Goal: Task Accomplishment & Management: Manage account settings

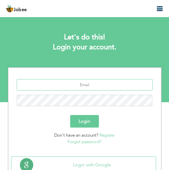
click at [94, 85] on input "text" at bounding box center [85, 84] width 136 height 11
type input "[EMAIL_ADDRESS][DOMAIN_NAME]"
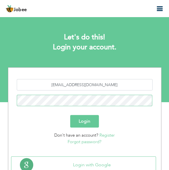
click at [70, 115] on button "Login" at bounding box center [84, 121] width 29 height 13
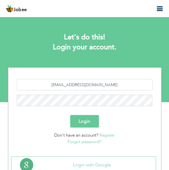
click at [83, 123] on button "Login" at bounding box center [84, 121] width 29 height 13
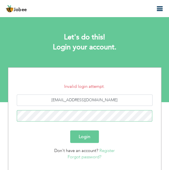
click at [70, 130] on button "Login" at bounding box center [84, 136] width 29 height 13
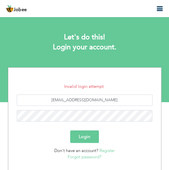
click at [83, 158] on link "Forgot password?" at bounding box center [85, 157] width 34 height 6
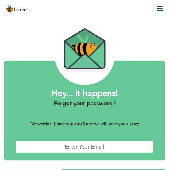
click at [97, 145] on input "text" at bounding box center [85, 147] width 138 height 12
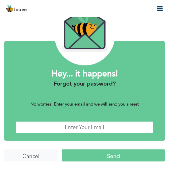
click at [93, 130] on input "text" at bounding box center [85, 127] width 138 height 12
type input "[EMAIL_ADDRESS][DOMAIN_NAME]"
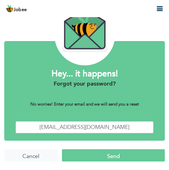
click at [96, 156] on input "Send" at bounding box center [113, 155] width 103 height 12
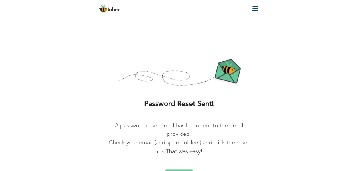
scroll to position [10, 0]
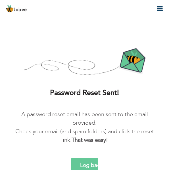
click at [87, 163] on input "Log back in!" at bounding box center [84, 164] width 27 height 12
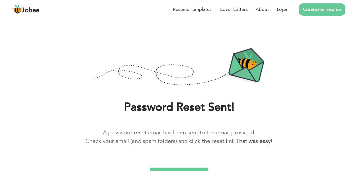
scroll to position [19, 0]
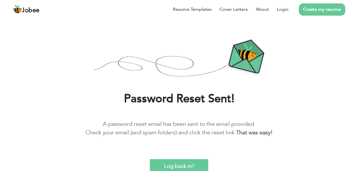
click at [169, 169] on input "Log back in!" at bounding box center [179, 166] width 58 height 12
click at [169, 168] on input "Log back in!" at bounding box center [179, 166] width 58 height 12
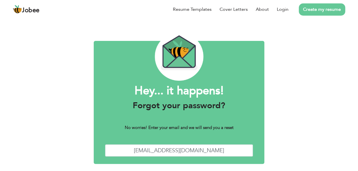
scroll to position [30, 0]
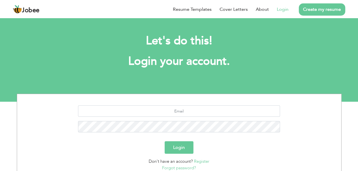
click at [158, 93] on section "Let's do this! Login your account. Login Don't have an account? Register Forgot…" at bounding box center [179, 59] width 358 height 85
click at [176, 111] on input "text" at bounding box center [179, 111] width 202 height 11
type input "[EMAIL_ADDRESS][DOMAIN_NAME]"
click at [181, 148] on button "Login" at bounding box center [179, 148] width 29 height 13
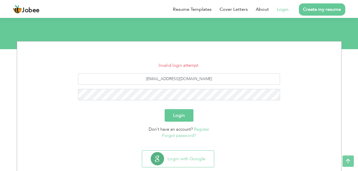
scroll to position [53, 0]
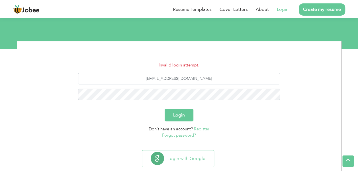
click at [183, 136] on link "Forgot password?" at bounding box center [179, 136] width 34 height 6
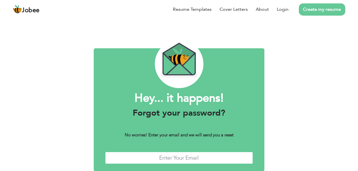
click at [182, 163] on input "text" at bounding box center [179, 158] width 148 height 12
type input "atifmehsud092@gmail.com"
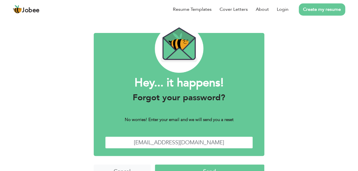
scroll to position [30, 0]
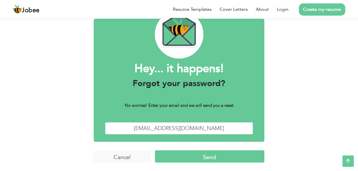
click at [199, 160] on input "Send" at bounding box center [209, 157] width 109 height 12
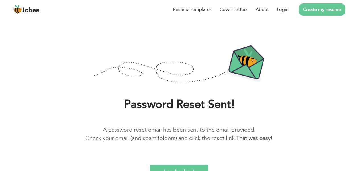
scroll to position [19, 0]
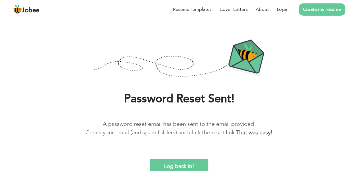
click at [181, 167] on input "Log back in!" at bounding box center [179, 166] width 58 height 12
click at [285, 12] on link "Login" at bounding box center [283, 9] width 12 height 7
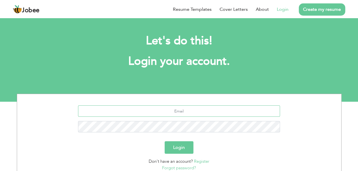
click at [201, 108] on input "text" at bounding box center [179, 111] width 202 height 11
type input "[EMAIL_ADDRESS][DOMAIN_NAME]"
click at [165, 142] on button "Login" at bounding box center [179, 148] width 29 height 13
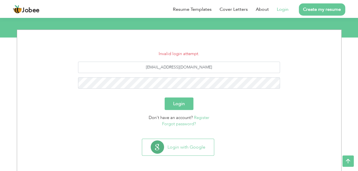
scroll to position [65, 0]
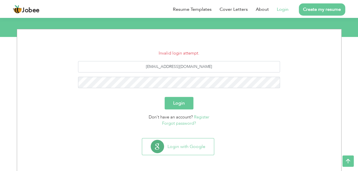
click at [185, 123] on link "Forgot password?" at bounding box center [179, 124] width 34 height 6
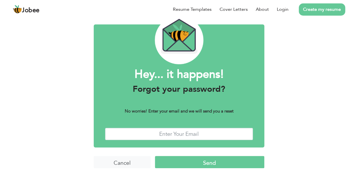
scroll to position [30, 0]
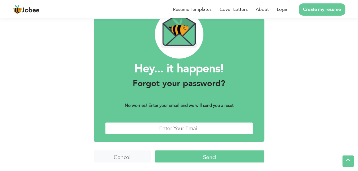
click at [224, 128] on input "text" at bounding box center [179, 128] width 148 height 12
type input "[EMAIL_ADDRESS][DOMAIN_NAME]"
click at [228, 156] on input "Send" at bounding box center [209, 157] width 109 height 12
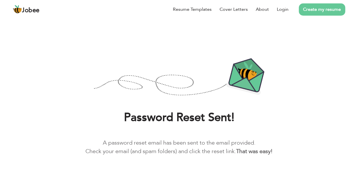
scroll to position [19, 0]
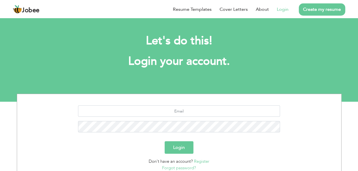
click at [179, 150] on button "Login" at bounding box center [179, 148] width 29 height 13
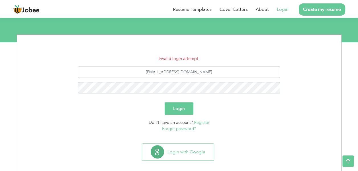
scroll to position [65, 0]
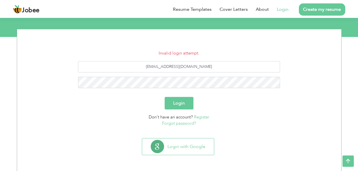
click at [180, 125] on link "Forgot password?" at bounding box center [179, 124] width 34 height 6
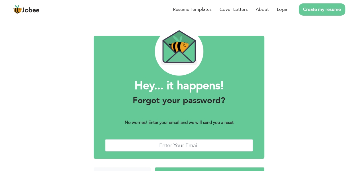
scroll to position [30, 0]
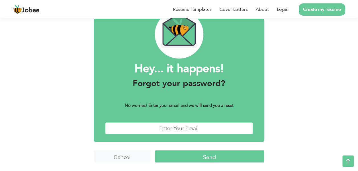
click at [198, 129] on input "text" at bounding box center [179, 128] width 148 height 12
type input "[EMAIL_ADDRESS][DOMAIN_NAME]"
click at [202, 158] on input "Send" at bounding box center [209, 157] width 109 height 12
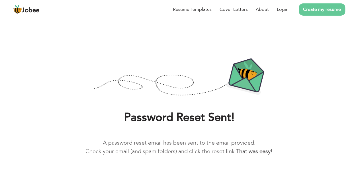
scroll to position [19, 0]
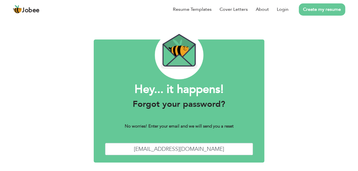
scroll to position [27, 0]
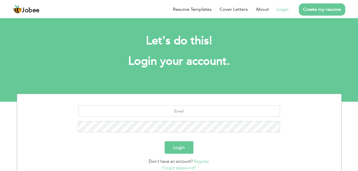
click at [185, 168] on link "Forgot password?" at bounding box center [179, 168] width 34 height 6
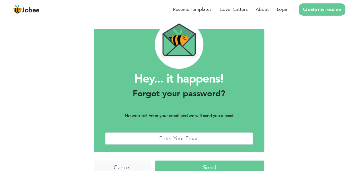
scroll to position [30, 0]
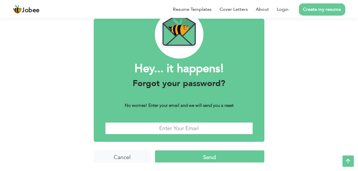
click at [184, 129] on input "text" at bounding box center [179, 128] width 148 height 12
type input "[EMAIL_ADDRESS][DOMAIN_NAME]"
click at [195, 156] on input "Send" at bounding box center [209, 157] width 109 height 12
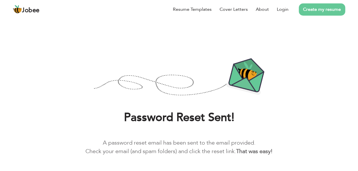
scroll to position [19, 0]
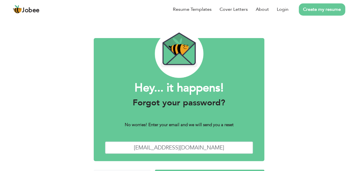
scroll to position [27, 0]
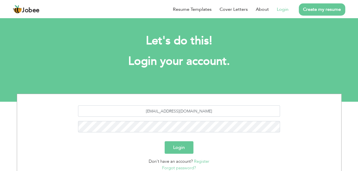
click at [175, 149] on button "Login" at bounding box center [179, 148] width 29 height 13
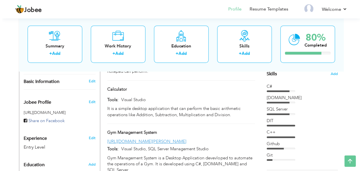
scroll to position [149, 0]
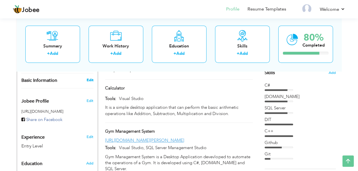
click at [90, 78] on link "Edit" at bounding box center [89, 80] width 7 height 5
type input "[DEMOGRAPHIC_DATA]"
type input "Atif"
type input "03473008184"
select select "number:166"
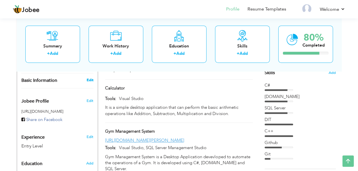
type input "[GEOGRAPHIC_DATA]"
select select "number:1"
type input "[URL][DOMAIN_NAME]"
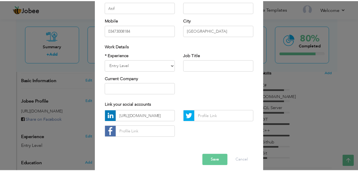
scroll to position [0, 0]
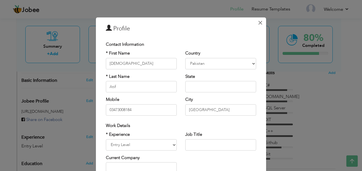
click at [260, 21] on span "×" at bounding box center [260, 23] width 5 height 10
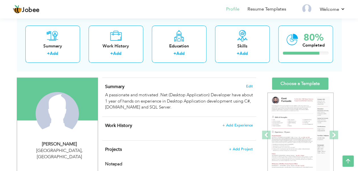
scroll to position [25, 0]
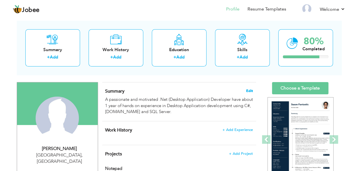
click at [249, 89] on span "Edit" at bounding box center [249, 91] width 7 height 4
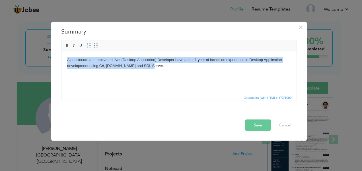
drag, startPoint x: 151, startPoint y: 66, endPoint x: 64, endPoint y: 59, distance: 86.6
click at [64, 59] on html "A passionate and motivated .Net (Desktop Application) Developer have about 1 ye…" at bounding box center [178, 62] width 235 height 23
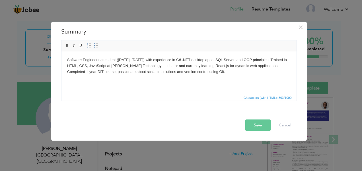
click at [258, 122] on button "Save" at bounding box center [258, 125] width 25 height 11
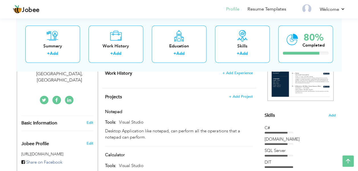
scroll to position [104, 0]
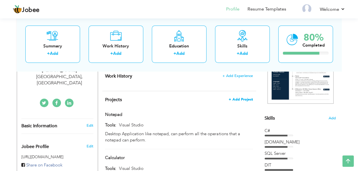
click at [237, 100] on span "+ Add Project" at bounding box center [241, 100] width 24 height 4
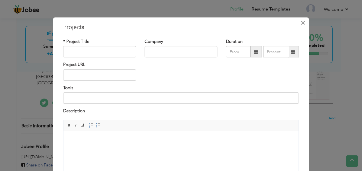
click at [301, 24] on span "×" at bounding box center [303, 23] width 5 height 10
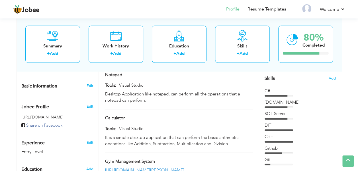
scroll to position [142, 0]
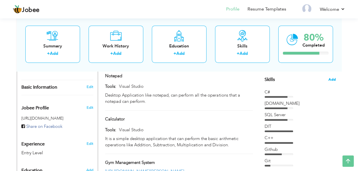
click at [332, 77] on span "Add" at bounding box center [331, 79] width 7 height 5
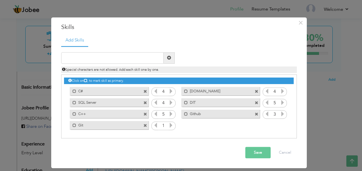
click at [256, 93] on span at bounding box center [257, 92] width 4 height 4
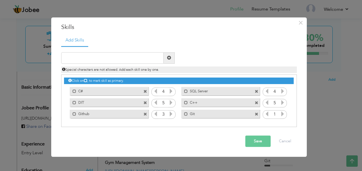
click at [256, 93] on span at bounding box center [257, 92] width 4 height 4
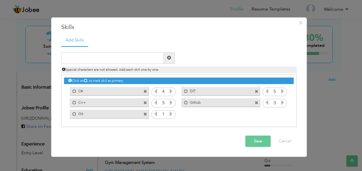
click at [256, 93] on span at bounding box center [257, 92] width 4 height 4
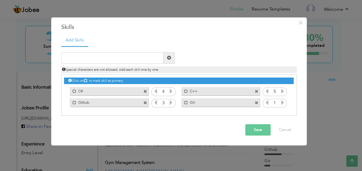
click at [256, 93] on span at bounding box center [257, 92] width 4 height 4
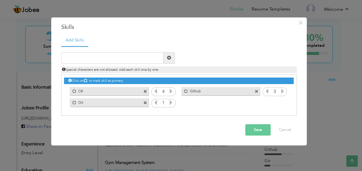
click at [256, 93] on span at bounding box center [257, 92] width 4 height 4
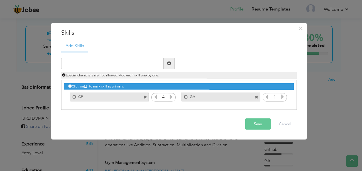
click at [145, 96] on span at bounding box center [146, 98] width 4 height 4
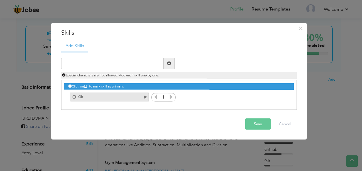
click at [145, 96] on span at bounding box center [146, 98] width 4 height 4
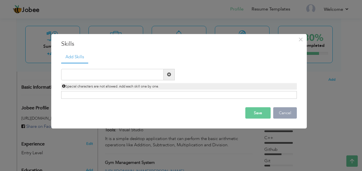
click at [291, 116] on button "Cancel" at bounding box center [285, 112] width 24 height 11
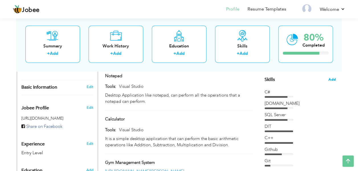
click at [330, 77] on span "Add" at bounding box center [331, 79] width 7 height 5
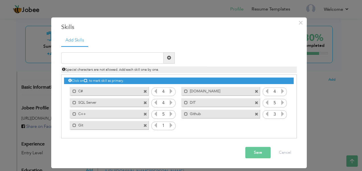
click at [206, 126] on div "Click on , to mark skill as primary. Mark as primary skill. C# 4 Mark as primar…" at bounding box center [179, 103] width 230 height 56
click at [116, 60] on input "text" at bounding box center [112, 57] width 103 height 11
type input "g"
type input "Git"
click at [263, 156] on button "Save" at bounding box center [258, 152] width 25 height 11
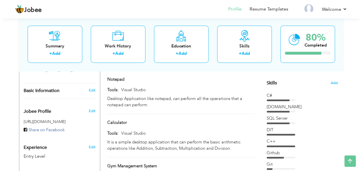
scroll to position [138, 0]
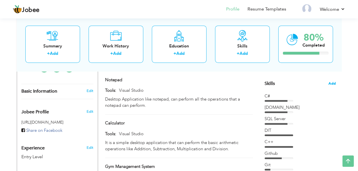
click at [334, 83] on span "Add" at bounding box center [331, 83] width 7 height 5
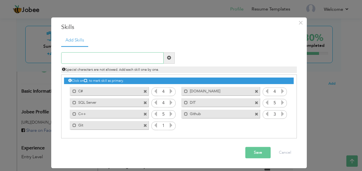
click at [118, 59] on input "text" at bounding box center [112, 57] width 103 height 11
paste input "JavaScript"
type input "JavaScript"
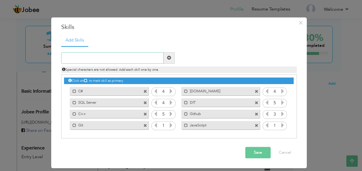
paste input "HTML, CSS, JavaScript, React.js"
type input "HTML, CSS, JavaScript, React.js"
paste input "HTML, CSS, JavaScript, React.js"
click at [77, 58] on input "HTML, CSS, JavaScript, React.js" at bounding box center [112, 57] width 103 height 11
type input "HTML"
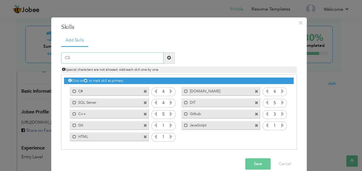
type input "CSS"
type input "R"
paste input "React.js"
type input "React.js"
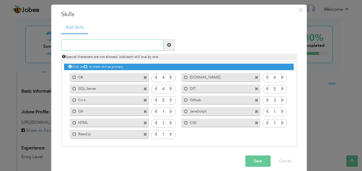
scroll to position [18, 0]
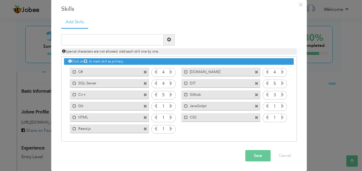
click at [255, 152] on button "Save" at bounding box center [258, 155] width 25 height 11
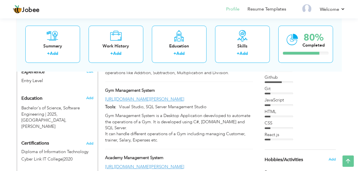
scroll to position [220, 0]
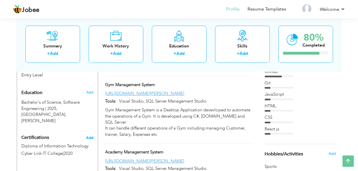
click at [87, 136] on span "Add" at bounding box center [89, 138] width 7 height 4
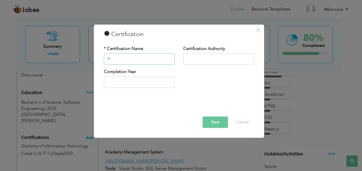
type input "F"
click at [148, 58] on input "text" at bounding box center [139, 59] width 71 height 11
paste input "Front-End Developer"
type input "Front-End Developer"
type input "2025"
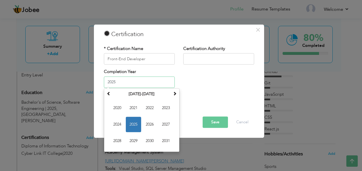
click at [159, 81] on input "2025" at bounding box center [139, 82] width 71 height 11
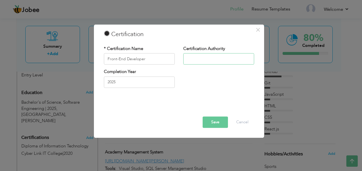
click at [217, 57] on input "text" at bounding box center [218, 59] width 71 height 11
click at [208, 56] on input "text" at bounding box center [218, 59] width 71 height 11
paste input "NVTICC (Metta Verified)"
type input "NVTICC (Metta Verified)"
click at [218, 121] on button "Save" at bounding box center [215, 122] width 25 height 11
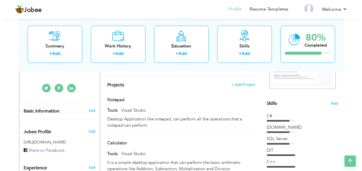
scroll to position [113, 0]
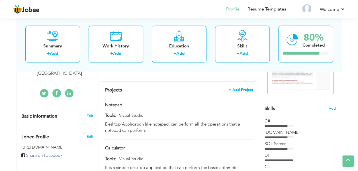
click at [235, 92] on span "+ Add Project" at bounding box center [241, 90] width 24 height 4
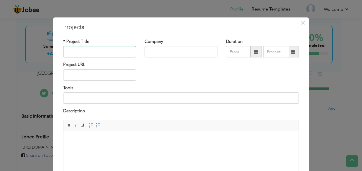
click at [94, 51] on input "text" at bounding box center [99, 51] width 73 height 11
paste input "Mini E-Commerce Website"
type input "Mini E-Commerce Website"
click at [181, 53] on input "text" at bounding box center [181, 51] width 73 height 11
paste input "NVTICC"
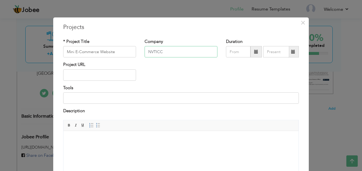
type input "NVTICC"
type input "09/2025"
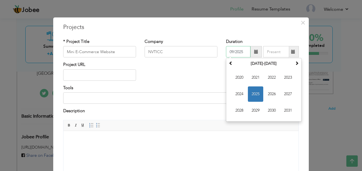
click at [245, 47] on input "09/2025" at bounding box center [238, 51] width 24 height 11
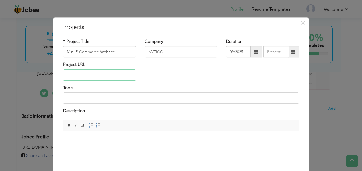
click at [101, 76] on input "text" at bounding box center [99, 75] width 73 height 11
click at [124, 99] on input at bounding box center [181, 98] width 236 height 11
paste input "HTML, CSS, JavaScript, VS Code, GitHub"
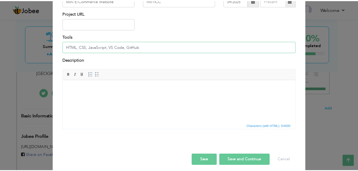
scroll to position [55, 0]
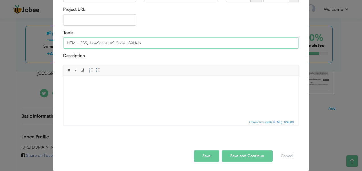
type input "HTML, CSS, JavaScript, VS Code, GitHub"
click at [203, 156] on button "Save" at bounding box center [206, 156] width 25 height 11
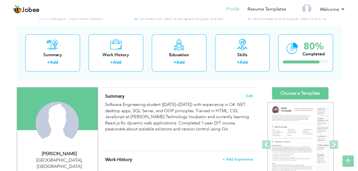
scroll to position [17, 0]
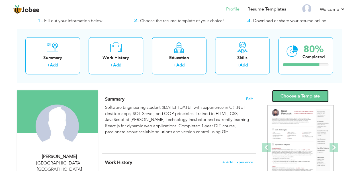
click at [298, 95] on link "Choose a Template" at bounding box center [300, 96] width 56 height 12
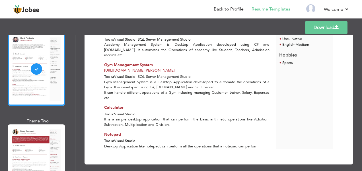
scroll to position [57, 0]
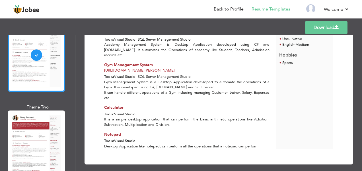
click at [38, 145] on div "Professional Themes Theme One Theme Two Theme Three Theme Four" at bounding box center [181, 103] width 362 height 136
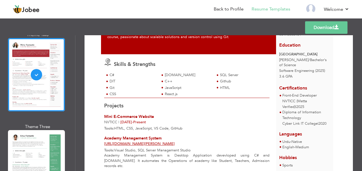
scroll to position [131, 0]
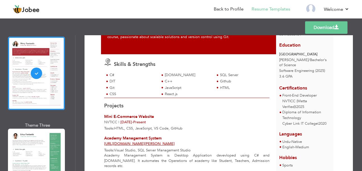
click at [39, 156] on div "Professional Themes Theme One Theme Two Theme Three Theme Four" at bounding box center [181, 103] width 362 height 136
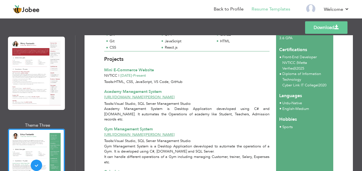
scroll to position [164, 0]
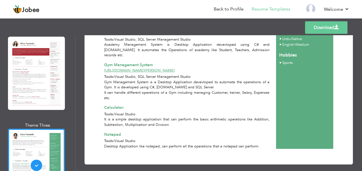
click at [333, 26] on link "Download" at bounding box center [326, 27] width 42 height 13
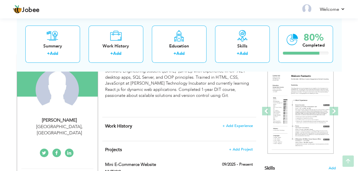
scroll to position [77, 0]
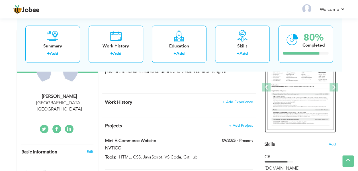
click at [295, 93] on img at bounding box center [300, 87] width 66 height 85
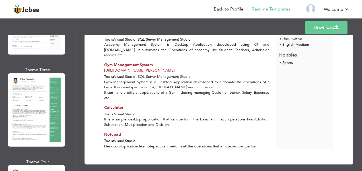
scroll to position [187, 0]
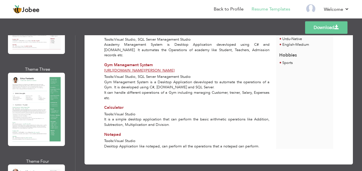
click at [42, 121] on div "Professional Themes Theme One Theme Two Theme Three Theme Four" at bounding box center [181, 103] width 362 height 136
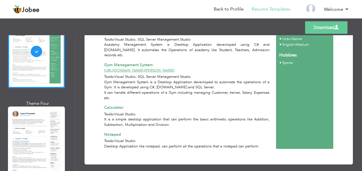
scroll to position [254, 0]
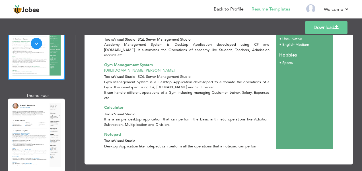
click at [44, 123] on div "Professional Themes Theme One Theme Two Theme Three Theme Four" at bounding box center [181, 103] width 362 height 136
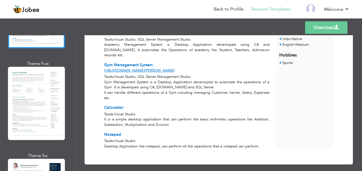
scroll to position [379, 0]
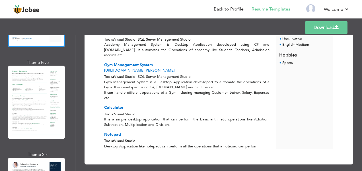
click at [43, 105] on div "Professional Themes Theme One Theme Two Theme Three Theme Four" at bounding box center [181, 103] width 362 height 136
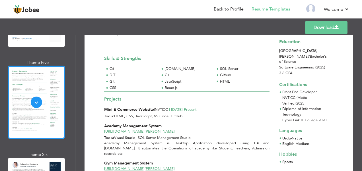
scroll to position [55, 0]
click at [333, 25] on link "Download" at bounding box center [326, 27] width 42 height 13
